Goal: Information Seeking & Learning: Learn about a topic

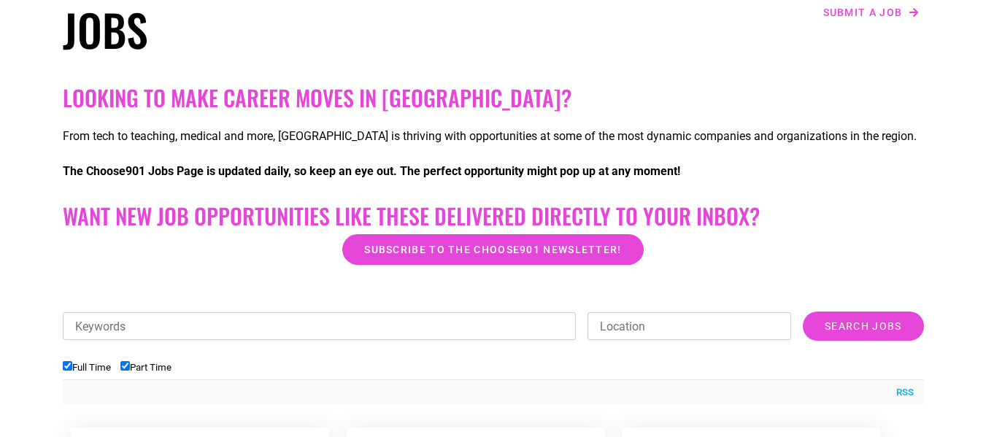
scroll to position [292, 0]
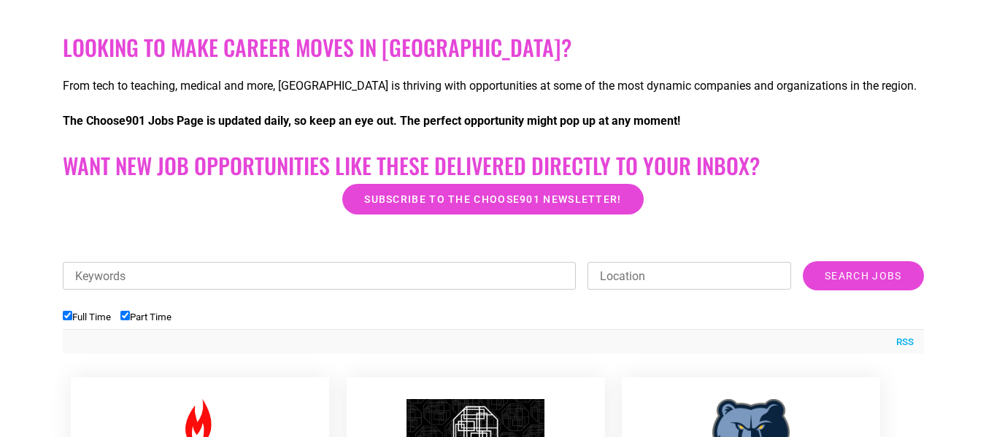
click at [163, 282] on input "Keywords" at bounding box center [320, 276] width 514 height 28
type input "data entry, remote"
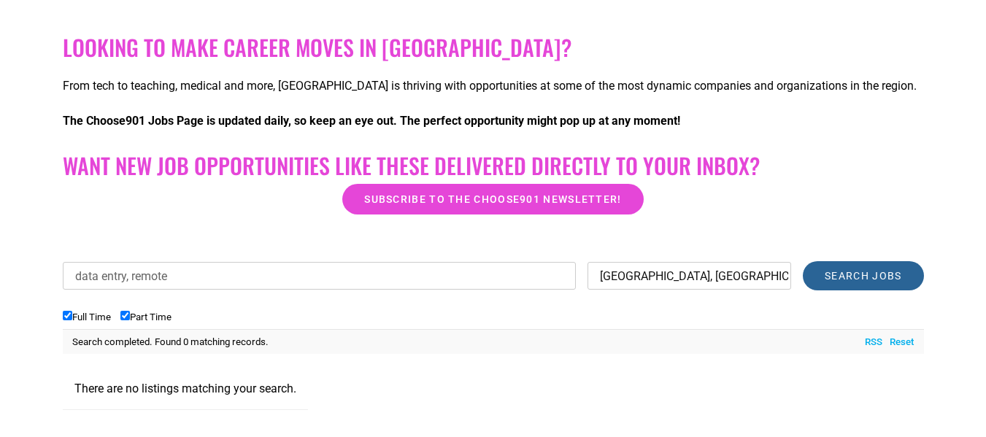
type input "[GEOGRAPHIC_DATA], [GEOGRAPHIC_DATA]"
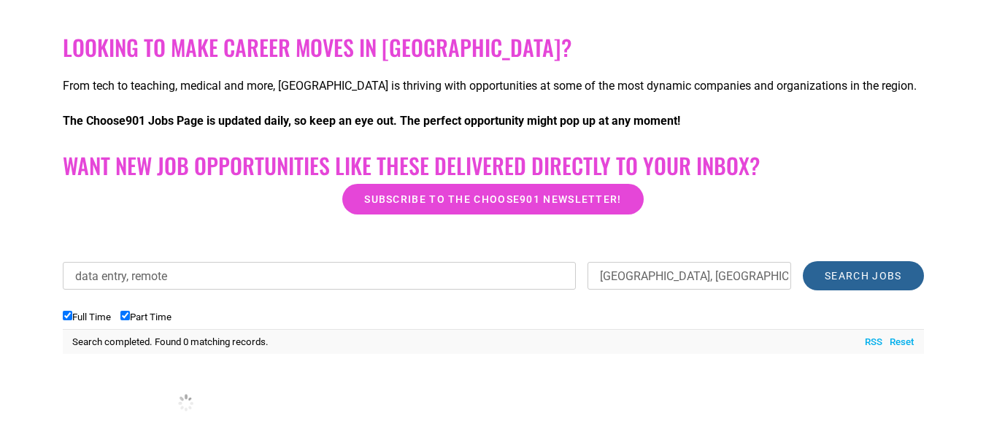
click at [853, 277] on input "Search Jobs" at bounding box center [862, 275] width 120 height 29
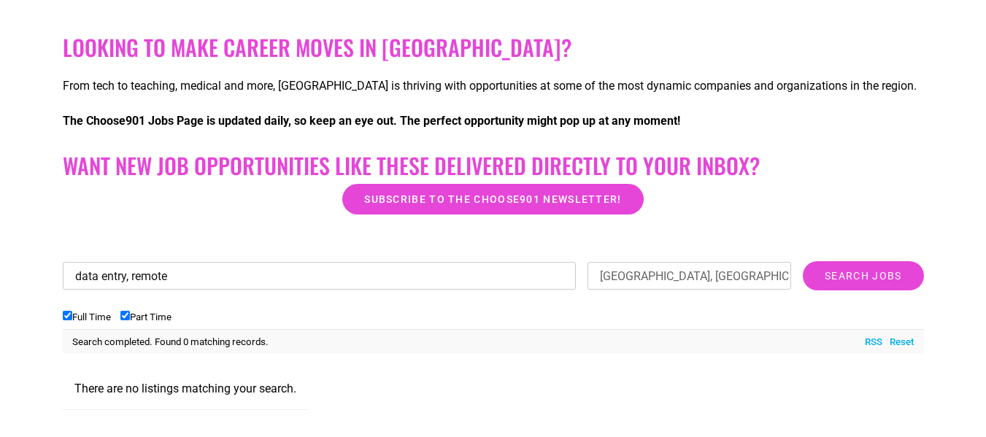
drag, startPoint x: 128, startPoint y: 279, endPoint x: 208, endPoint y: 268, distance: 81.0
click at [208, 268] on input "data entry, remote" at bounding box center [320, 276] width 514 height 28
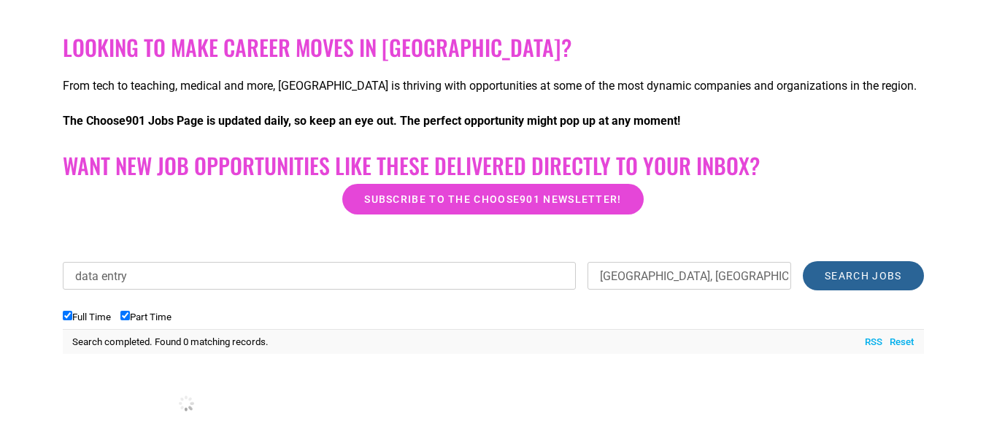
click at [878, 280] on input "Search Jobs" at bounding box center [862, 275] width 120 height 29
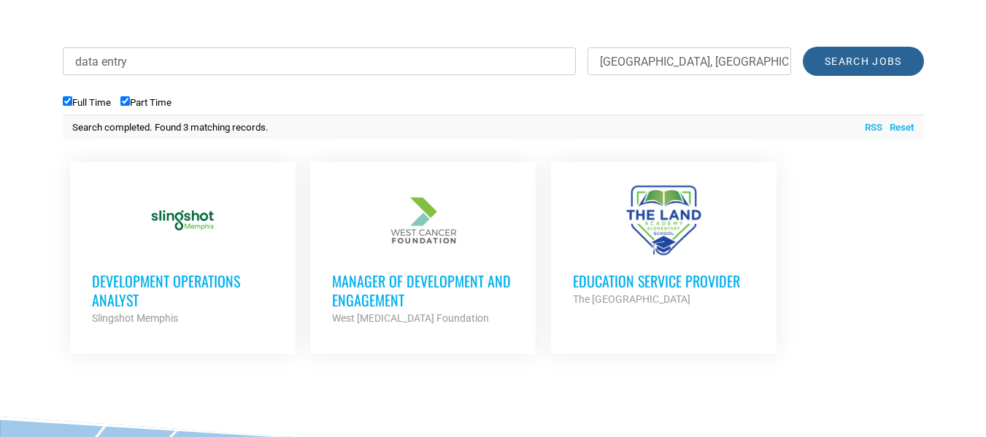
scroll to position [511, 0]
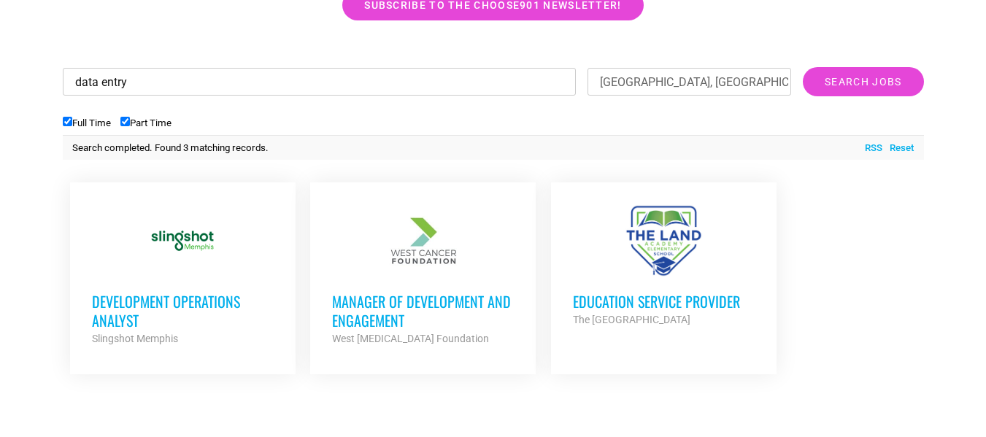
drag, startPoint x: 141, startPoint y: 56, endPoint x: 0, endPoint y: 11, distance: 147.9
click at [0, 11] on section "Looking to make career moves in [GEOGRAPHIC_DATA]? From tech to teaching, medic…" at bounding box center [493, 117] width 986 height 568
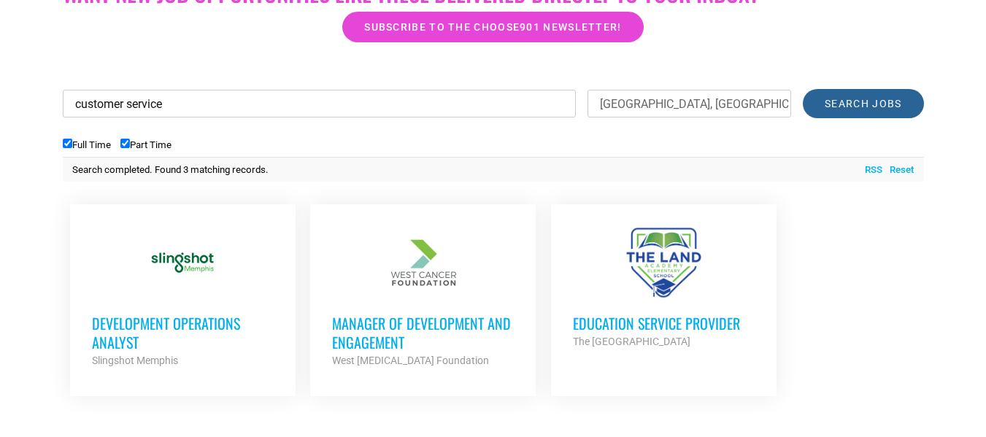
type input "customer service"
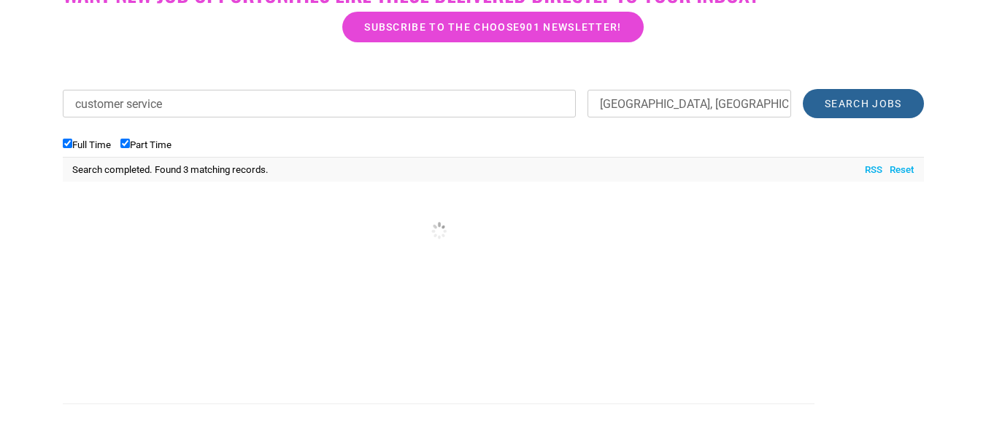
click at [812, 109] on input "Search Jobs" at bounding box center [862, 103] width 120 height 29
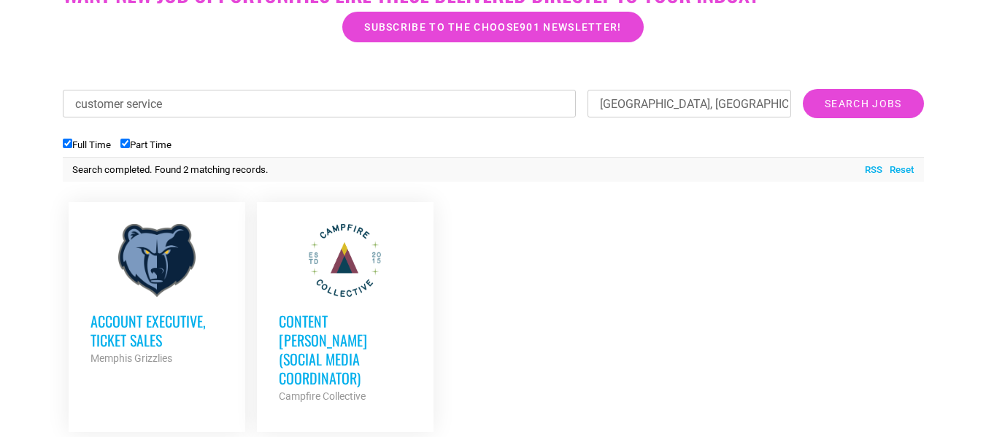
click at [157, 320] on h3 "Account Executive, Ticket Sales" at bounding box center [156, 331] width 133 height 38
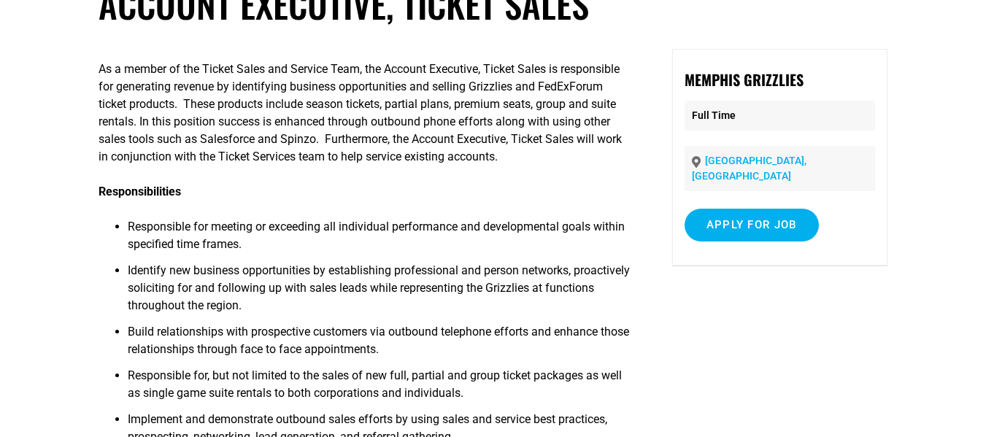
scroll to position [146, 0]
